Goal: Task Accomplishment & Management: Use online tool/utility

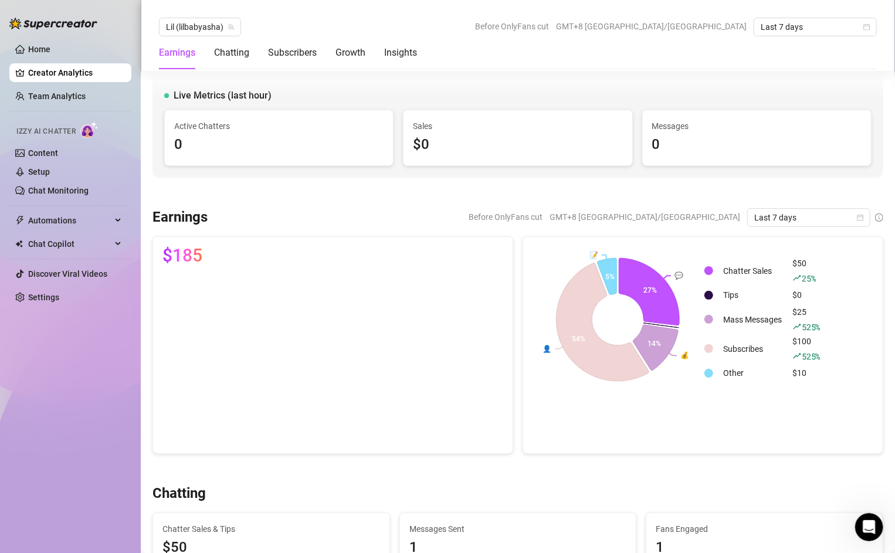
scroll to position [2006, 0]
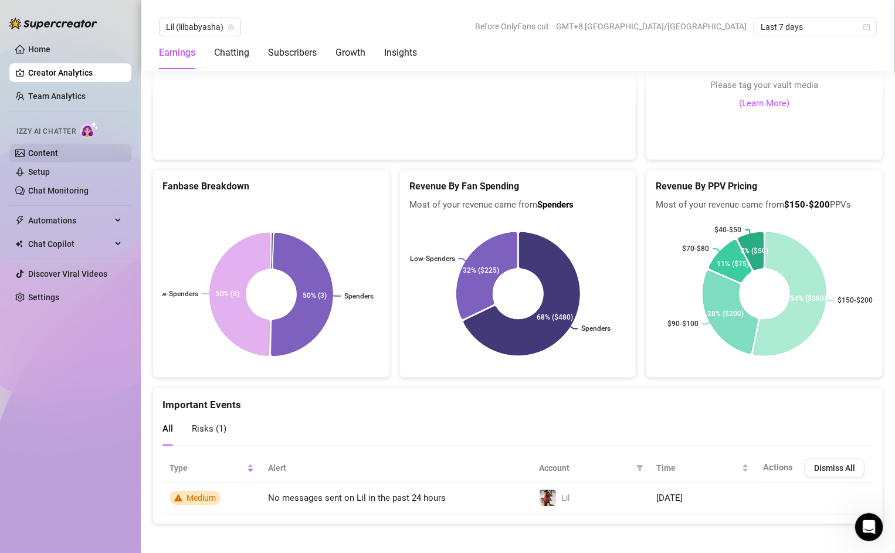
click at [46, 154] on link "Content" at bounding box center [43, 152] width 30 height 9
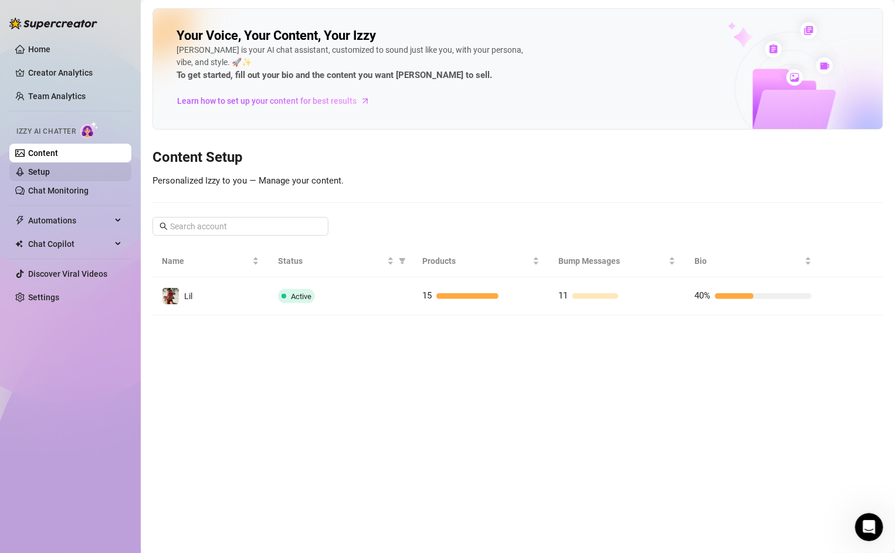
click at [43, 172] on link "Setup" at bounding box center [39, 171] width 22 height 9
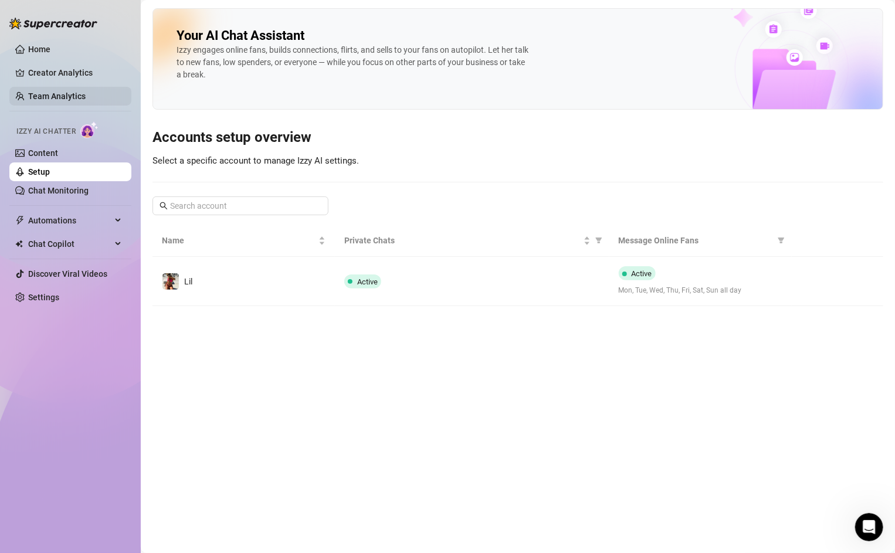
click at [29, 91] on link "Team Analytics" at bounding box center [56, 95] width 57 height 9
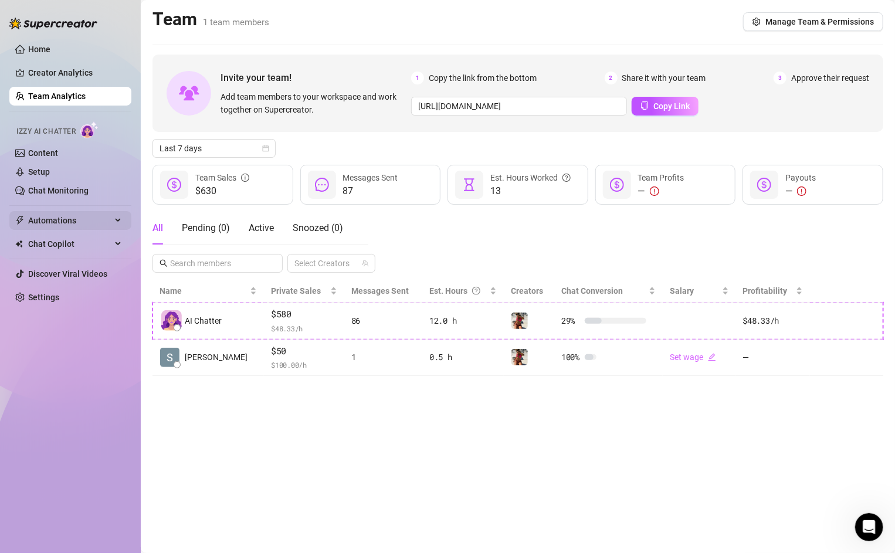
click at [42, 219] on span "Automations" at bounding box center [69, 220] width 83 height 19
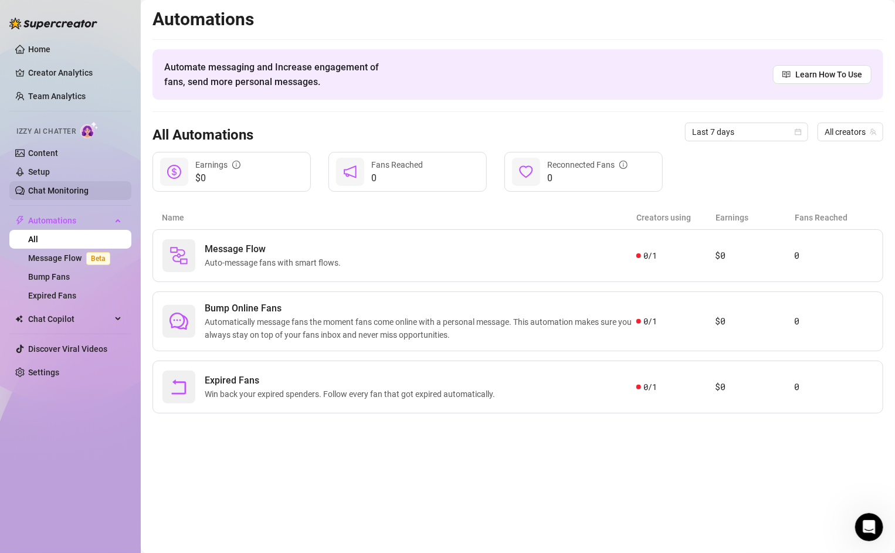
click at [39, 192] on link "Chat Monitoring" at bounding box center [58, 190] width 60 height 9
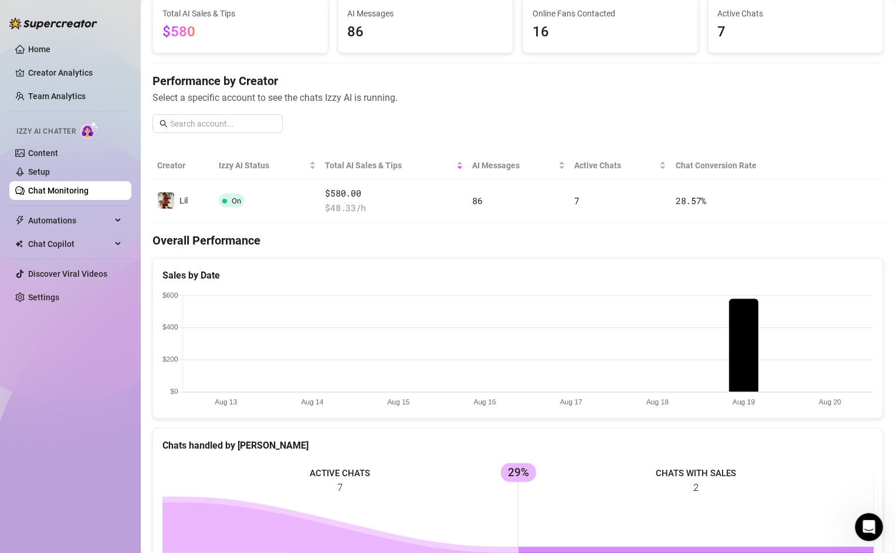
scroll to position [80, 0]
click at [40, 45] on link "Home" at bounding box center [39, 49] width 22 height 9
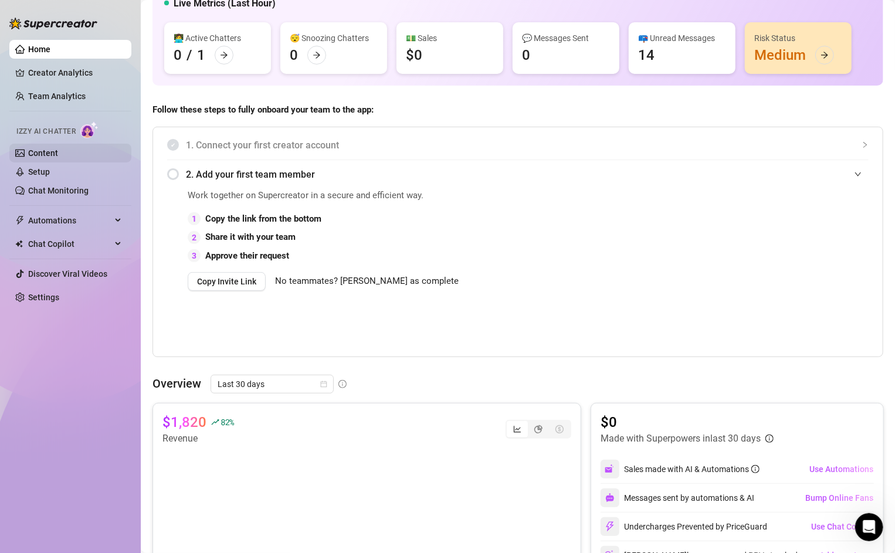
click at [38, 157] on link "Content" at bounding box center [43, 152] width 30 height 9
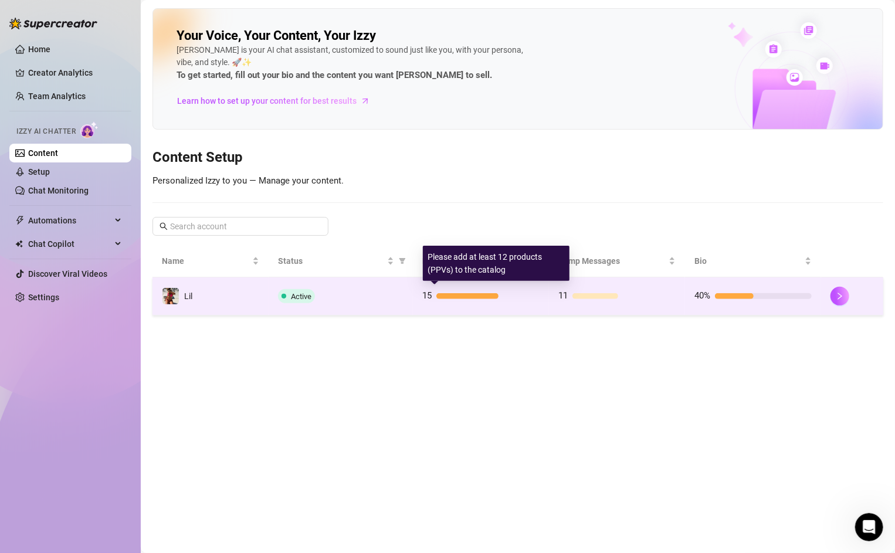
click at [447, 295] on div at bounding box center [467, 296] width 62 height 6
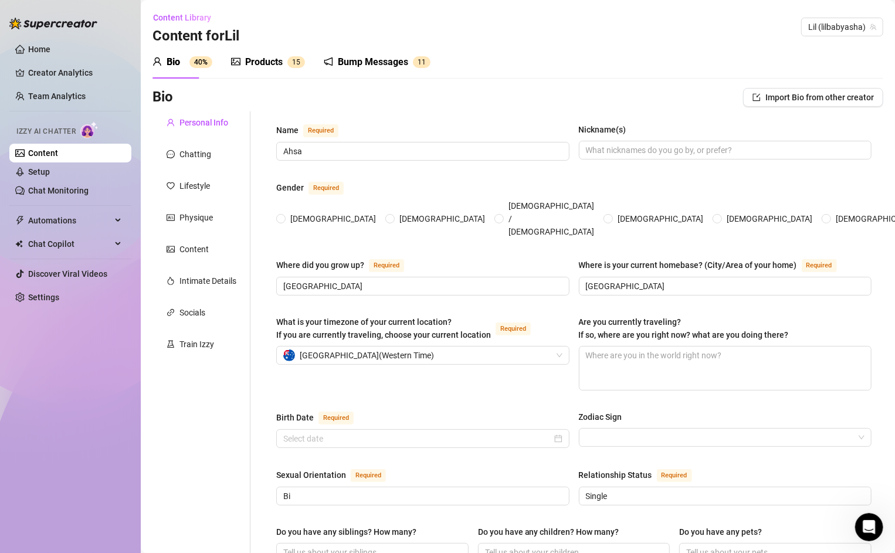
radio input "true"
type input "[DATE]"
click at [189, 243] on div "Content" at bounding box center [193, 249] width 29 height 13
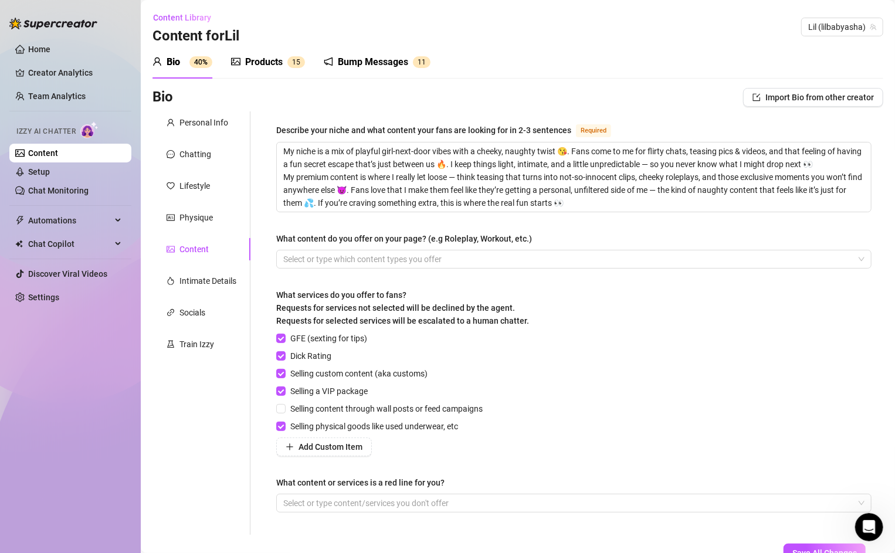
click at [259, 56] on div "Products" at bounding box center [264, 62] width 38 height 14
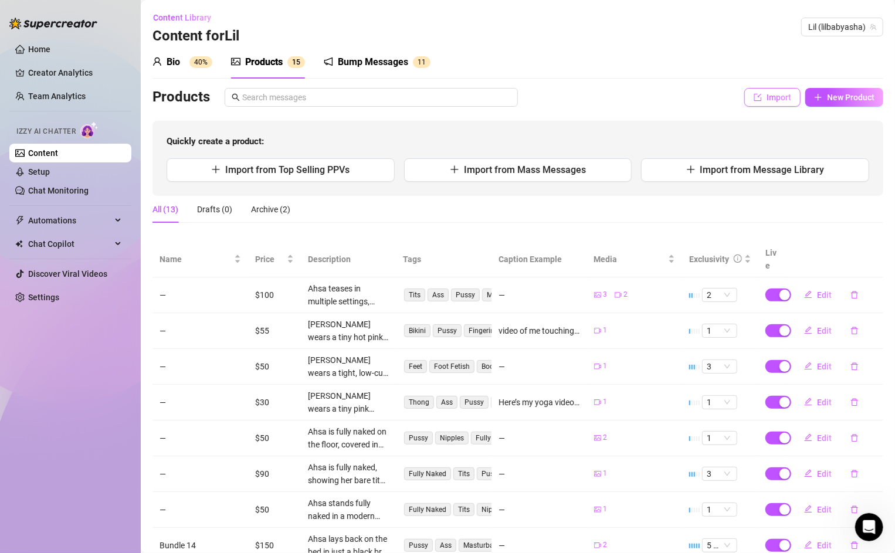
click at [766, 96] on span "Import" at bounding box center [778, 97] width 25 height 9
type textarea "Type your message here..."
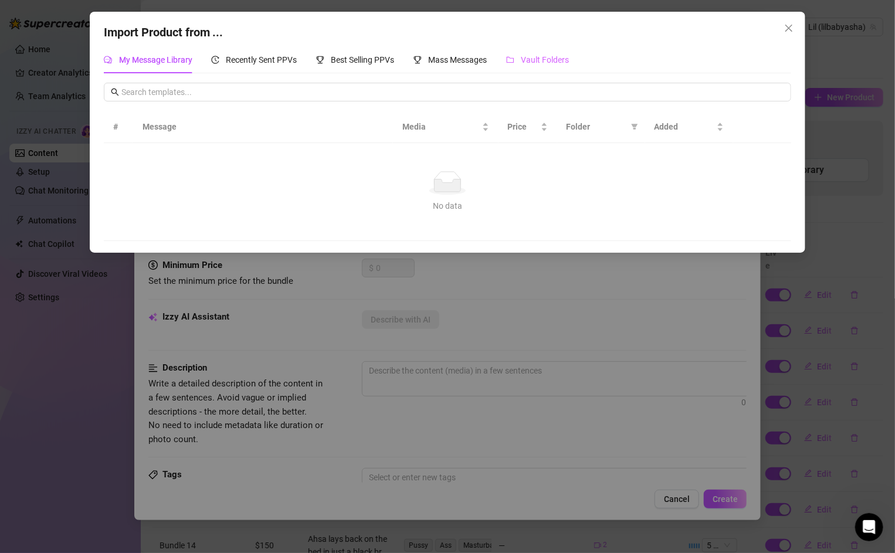
click at [540, 52] on div "Vault Folders" at bounding box center [537, 59] width 63 height 27
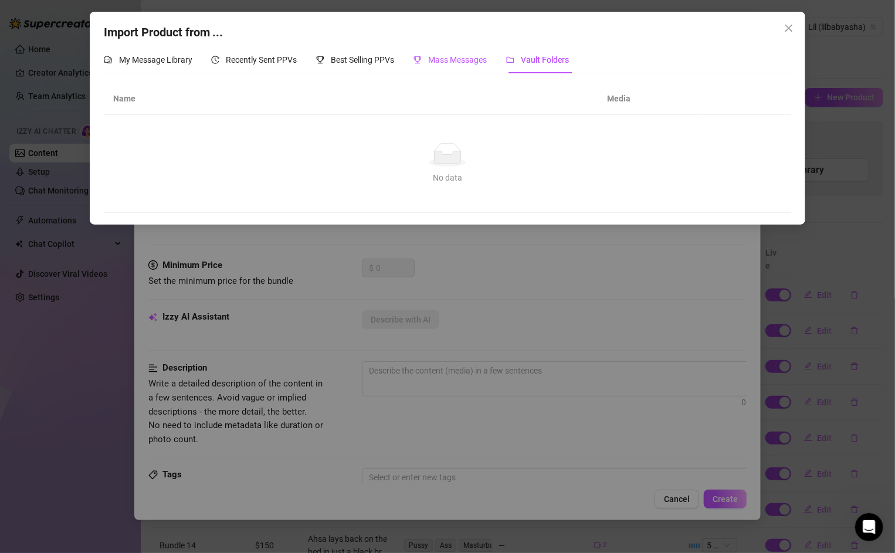
click at [436, 57] on span "Mass Messages" at bounding box center [458, 59] width 59 height 9
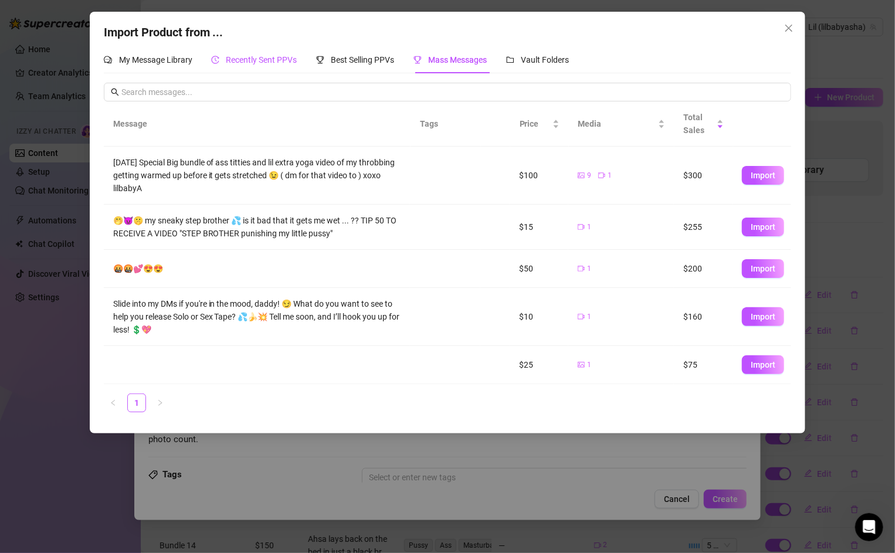
click at [230, 53] on div "Recently Sent PPVs" at bounding box center [254, 59] width 86 height 13
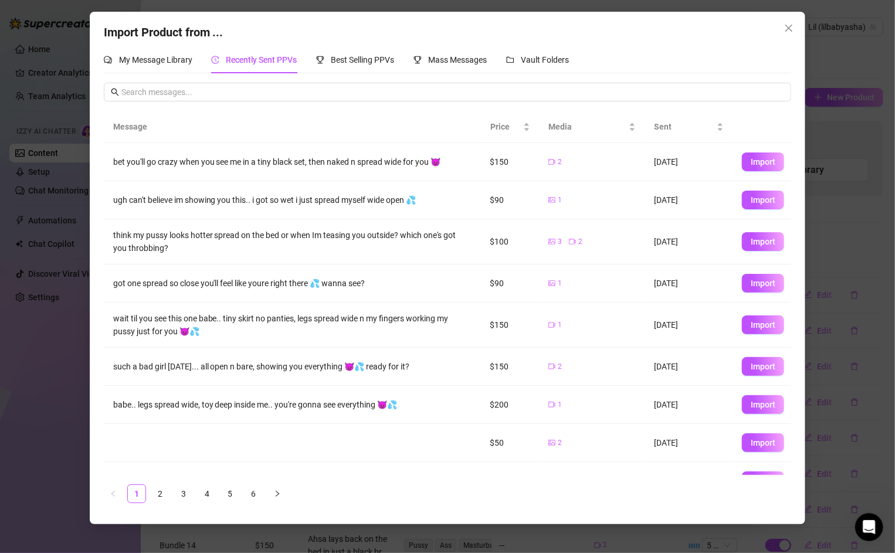
click at [198, 59] on div "My Message Library Recently Sent PPVs Best Selling PPVs Mass Messages Vault Fol…" at bounding box center [336, 59] width 465 height 27
click at [192, 62] on div "My Message Library Recently Sent PPVs Best Selling PPVs Mass Messages Vault Fol…" at bounding box center [336, 59] width 465 height 27
click at [184, 62] on span "My Message Library" at bounding box center [155, 59] width 73 height 9
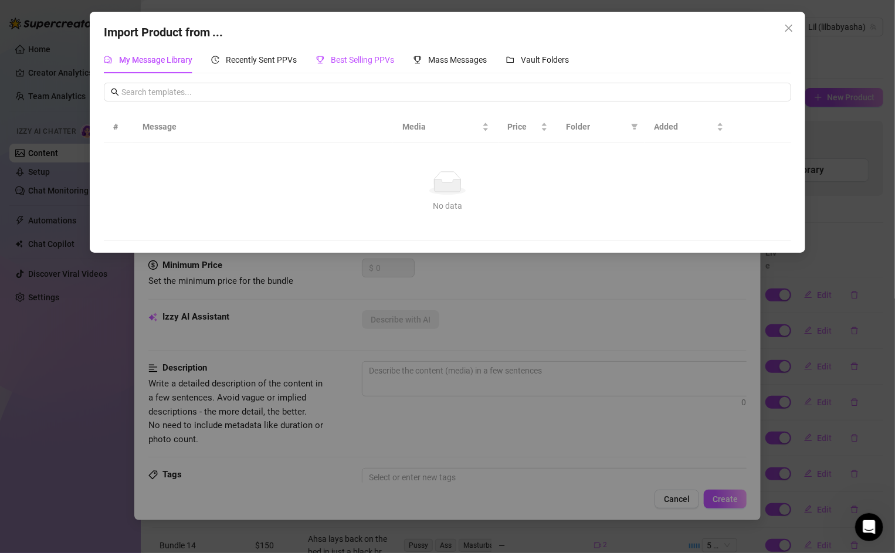
click at [376, 66] on div "Best Selling PPVs" at bounding box center [355, 59] width 79 height 13
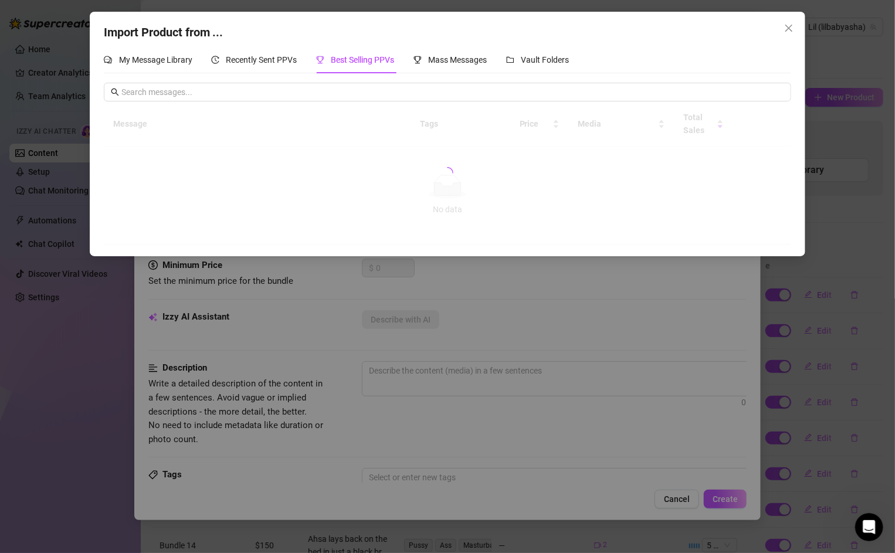
click at [491, 59] on div "My Message Library Recently Sent PPVs Best Selling PPVs Mass Messages Vault Fol…" at bounding box center [336, 59] width 465 height 27
click at [528, 63] on span "Vault Folders" at bounding box center [545, 59] width 48 height 9
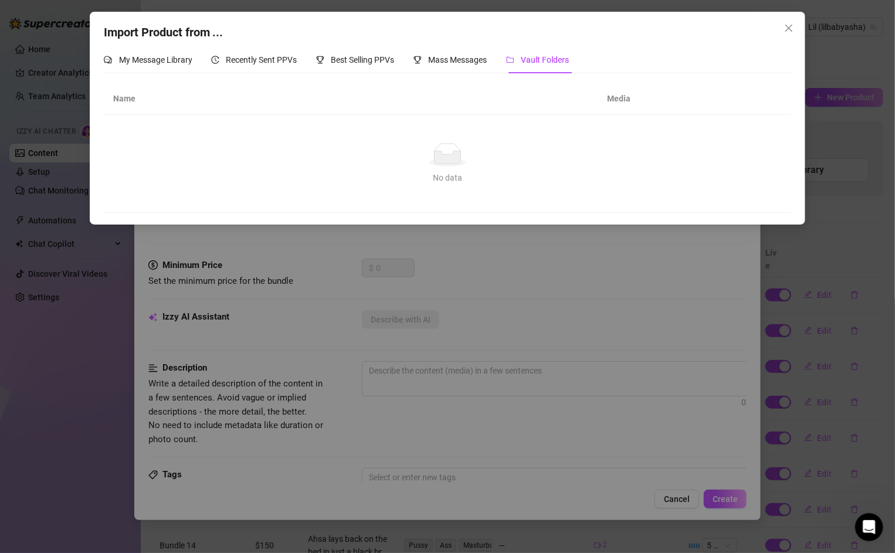
click at [627, 96] on th "Media" at bounding box center [651, 99] width 106 height 32
click at [451, 145] on icon "No data" at bounding box center [448, 154] width 38 height 23
click at [780, 25] on span "Close" at bounding box center [788, 27] width 19 height 9
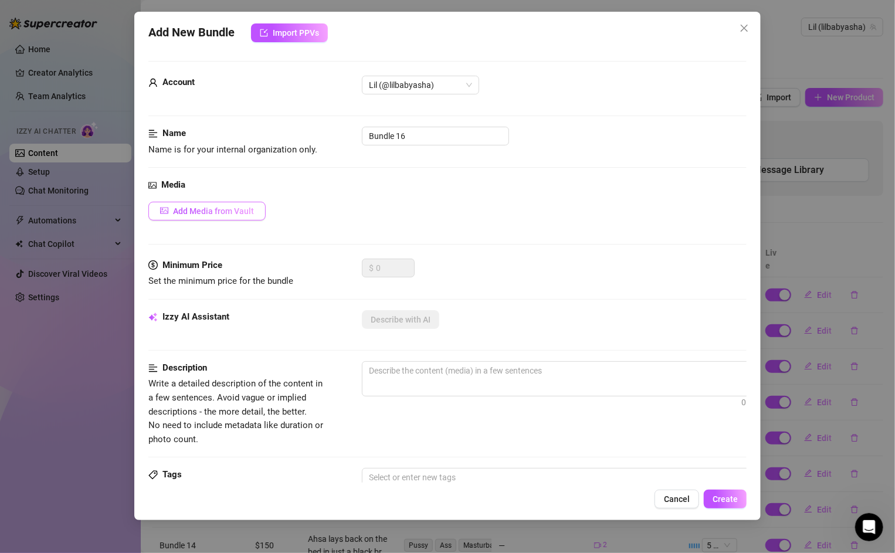
click at [186, 206] on span "Add Media from Vault" at bounding box center [213, 210] width 81 height 9
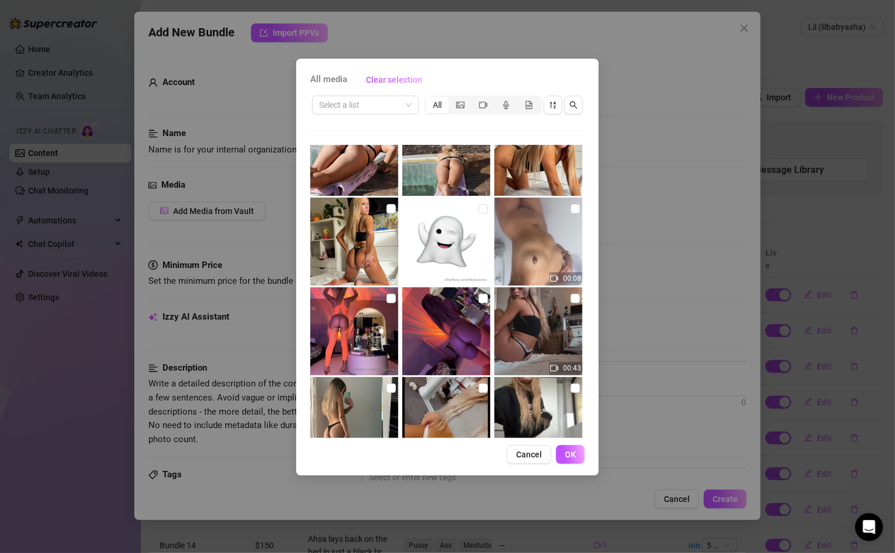
scroll to position [441, 0]
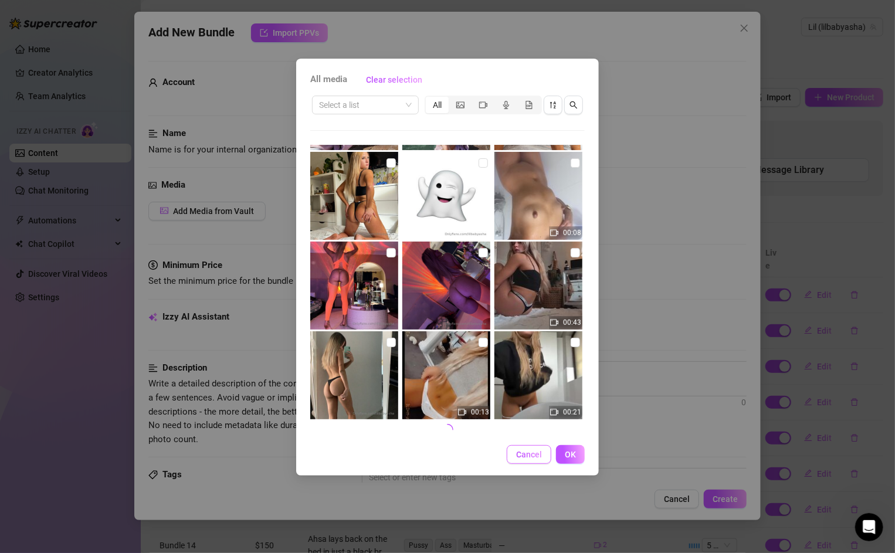
click at [522, 451] on span "Cancel" at bounding box center [529, 454] width 26 height 9
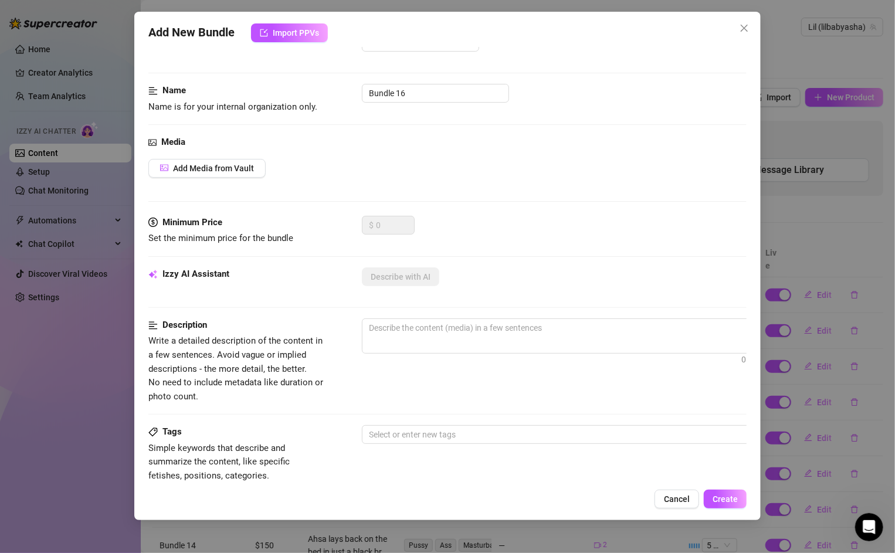
scroll to position [0, 0]
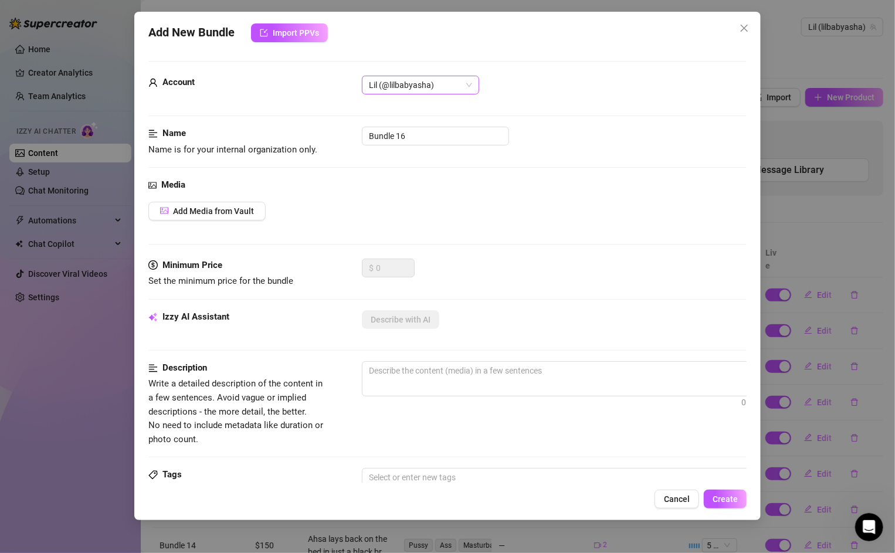
click at [453, 93] on div "Lil (@lilbabyasha)" at bounding box center [420, 85] width 117 height 19
click at [464, 132] on input "Bundle 16" at bounding box center [435, 136] width 147 height 19
click at [399, 254] on div "Media Add Media from Vault" at bounding box center [447, 218] width 598 height 80
click at [252, 222] on div "Media Add Media from Vault" at bounding box center [447, 218] width 598 height 80
click at [249, 210] on span "Add Media from Vault" at bounding box center [213, 210] width 81 height 9
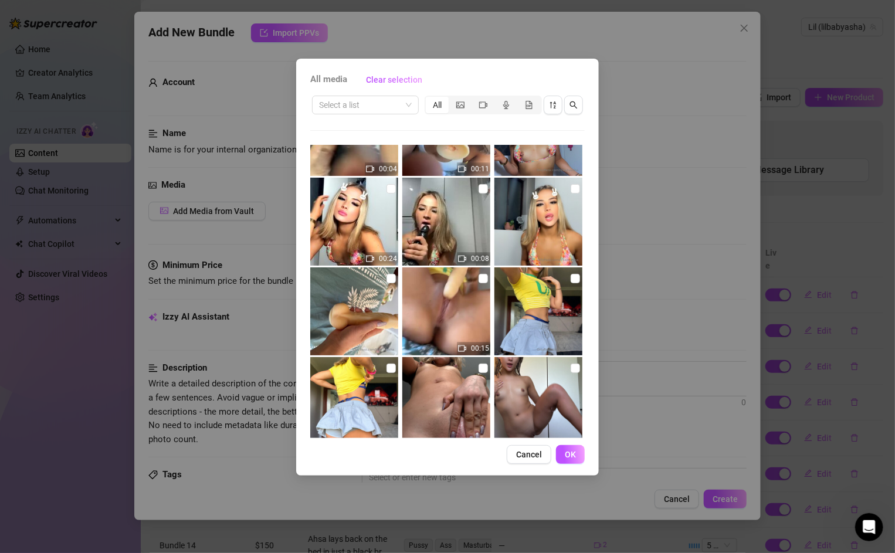
scroll to position [2032, 0]
